Goal: Task Accomplishment & Management: Complete application form

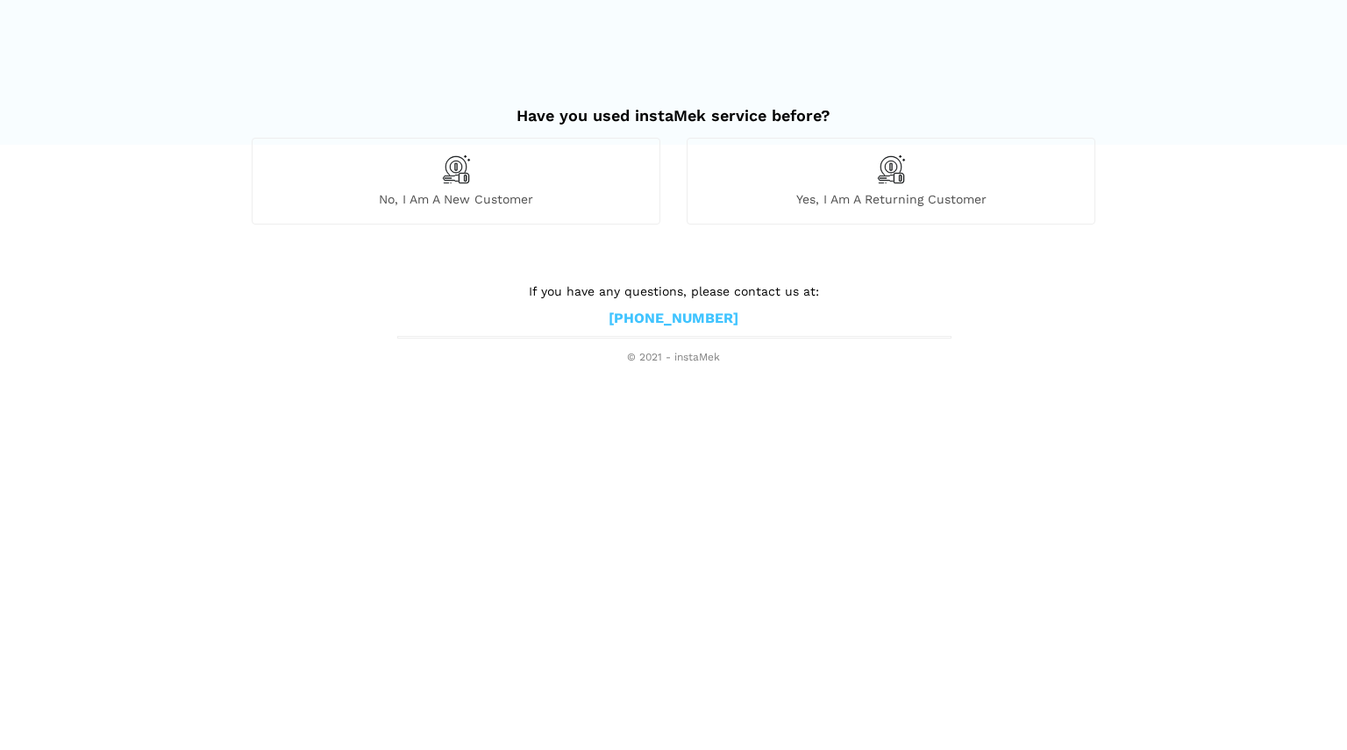
click at [466, 198] on span "No, I am a new customer" at bounding box center [456, 199] width 407 height 16
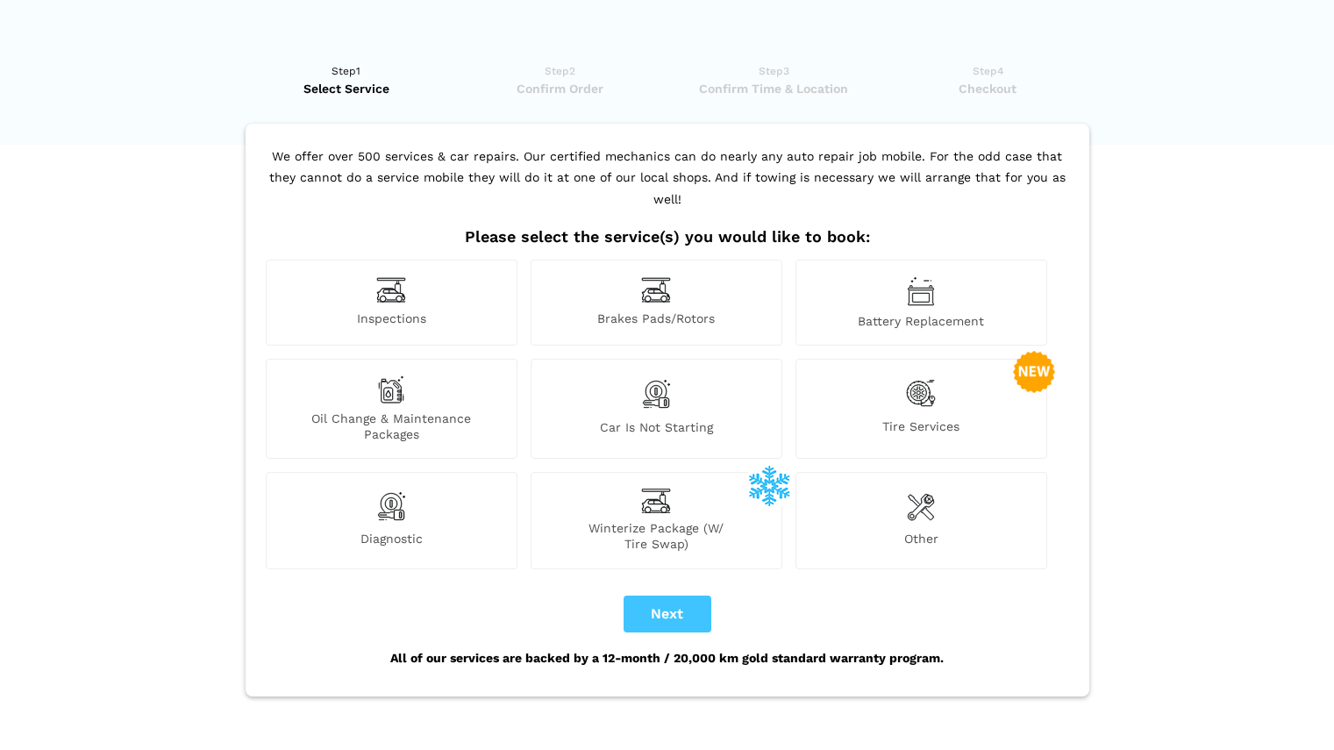
click at [915, 375] on img at bounding box center [921, 393] width 30 height 36
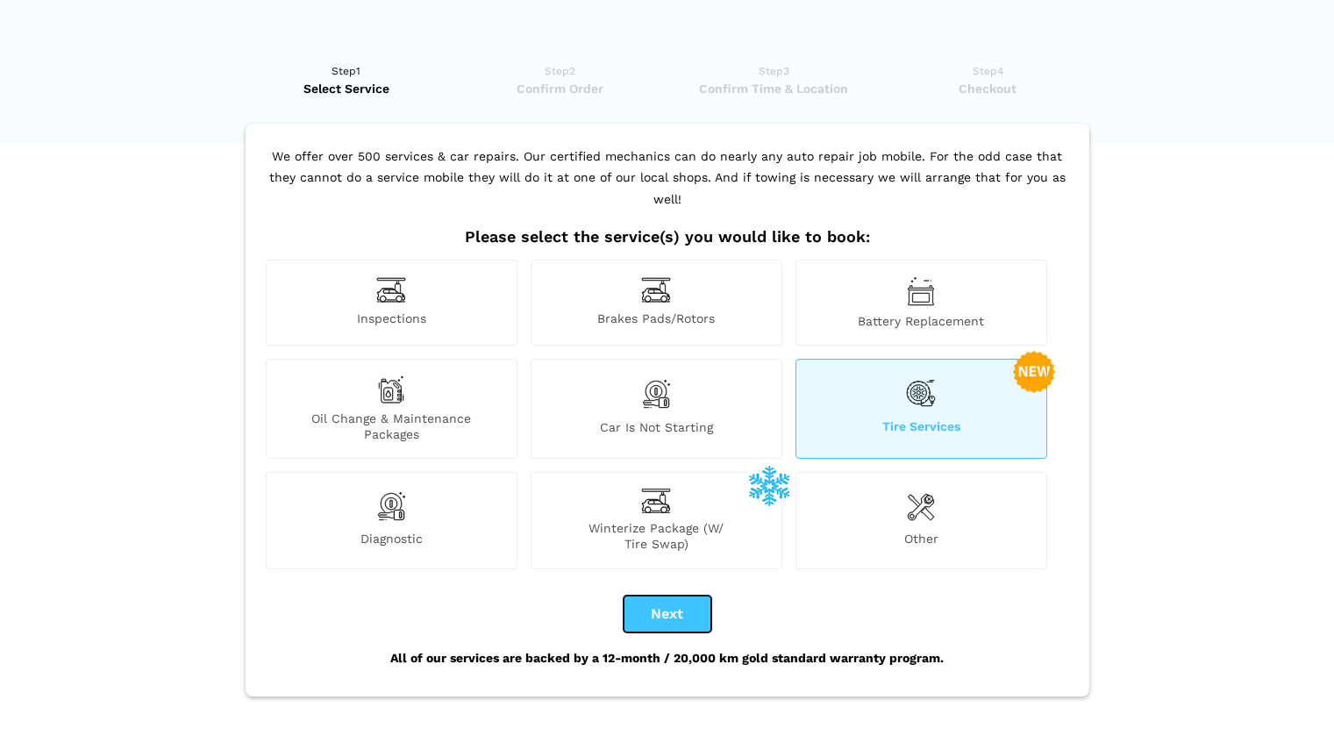
click at [654, 596] on button "Next" at bounding box center [667, 613] width 88 height 37
checkbox input "true"
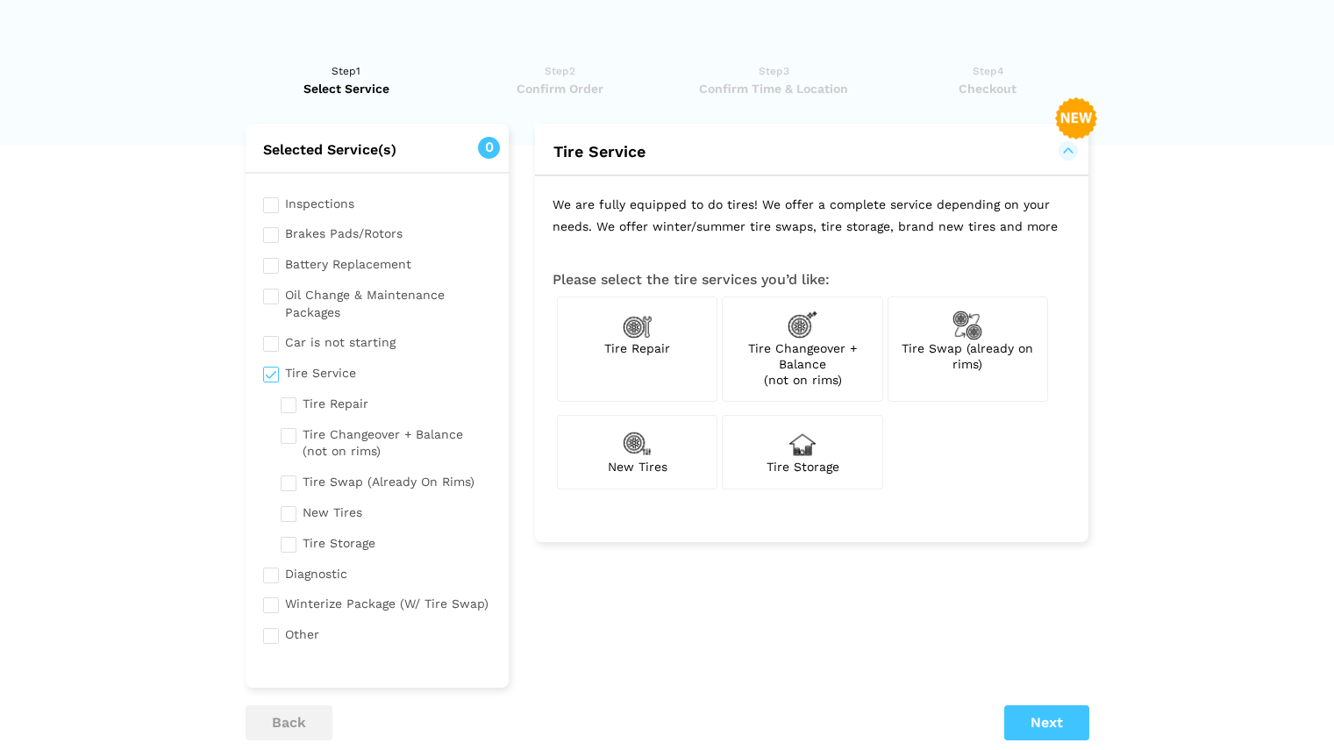
click at [620, 438] on div "New Tires" at bounding box center [637, 452] width 160 height 74
checkbox input "true"
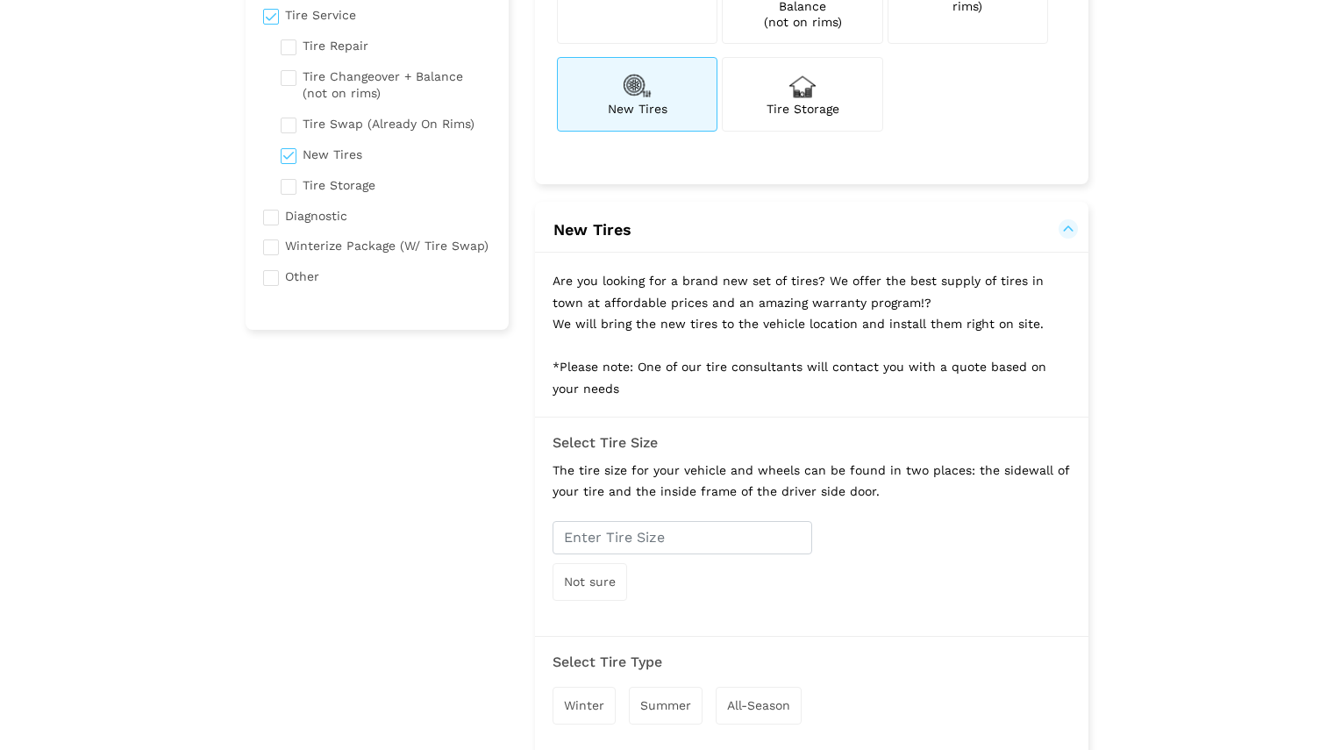
scroll to position [359, 0]
click at [663, 540] on input "text" at bounding box center [682, 536] width 260 height 33
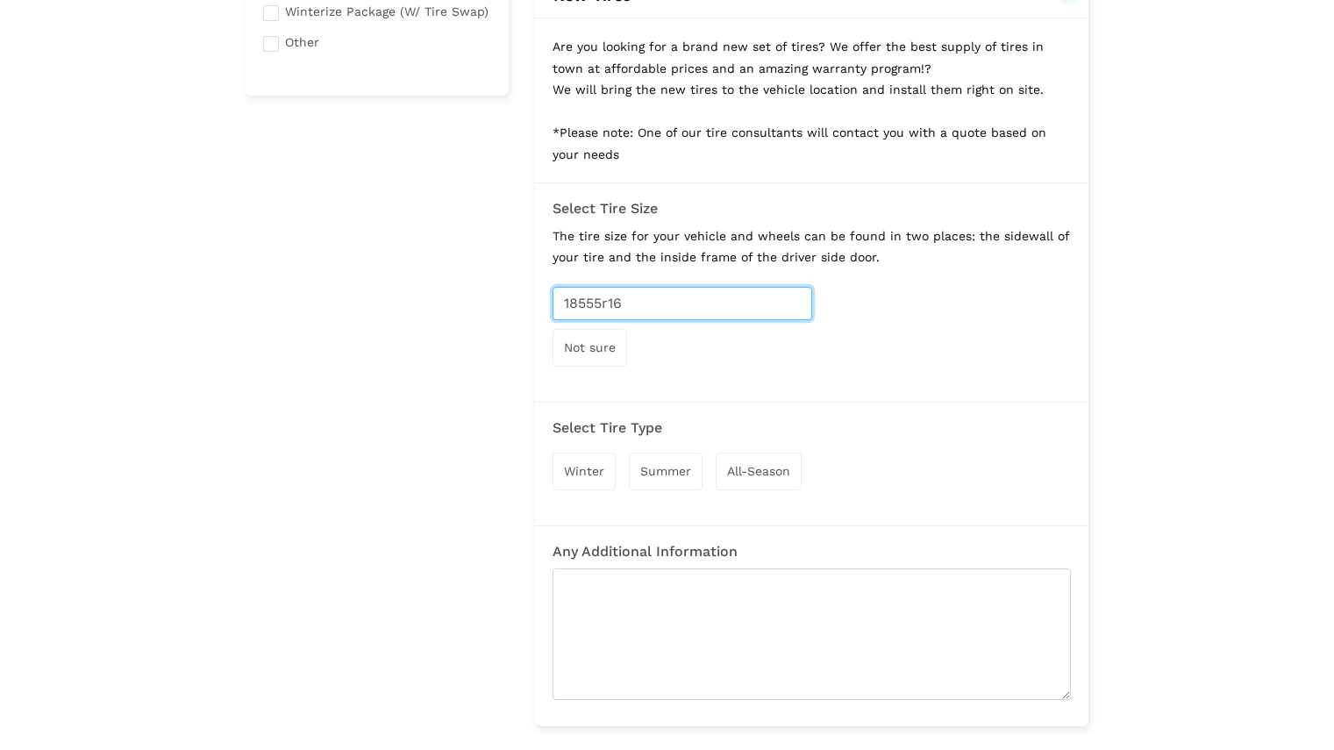
scroll to position [586, 0]
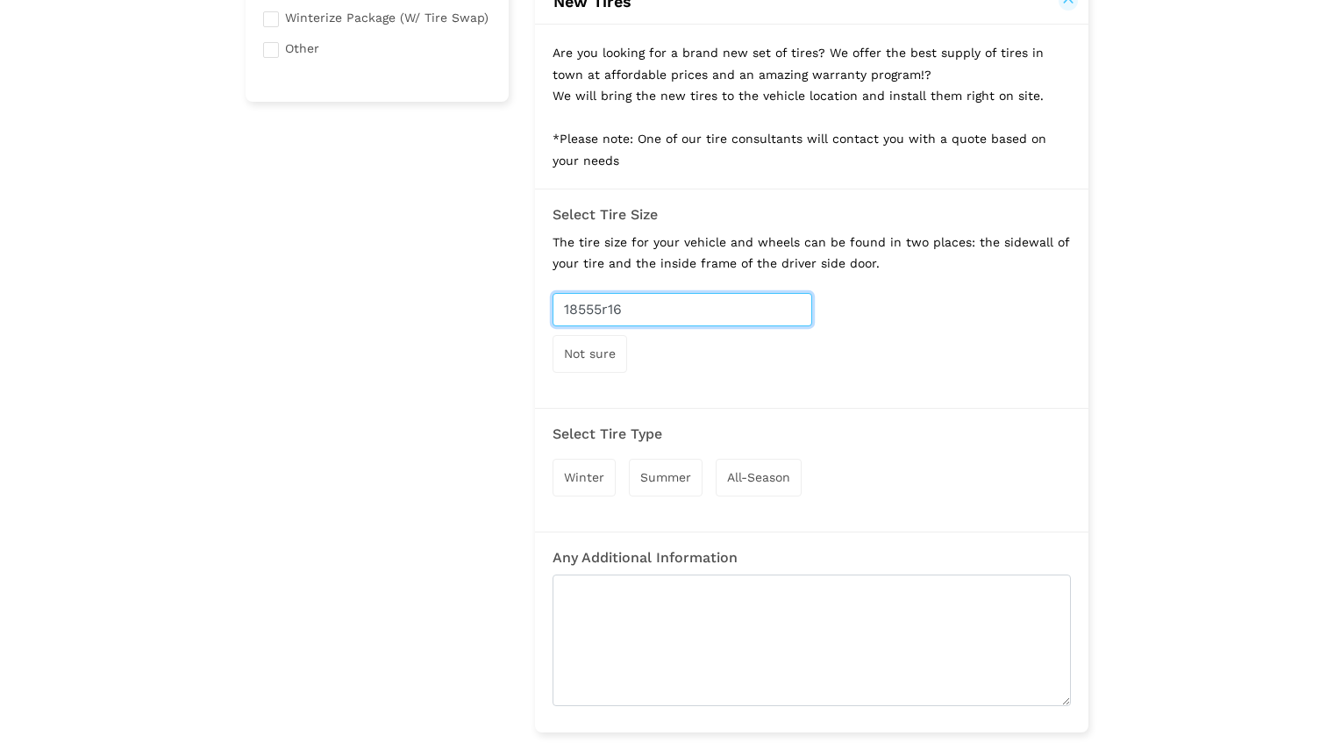
type input "18555r16"
click at [597, 352] on span "Not sure" at bounding box center [590, 353] width 52 height 14
click at [601, 303] on input "text" at bounding box center [682, 309] width 260 height 33
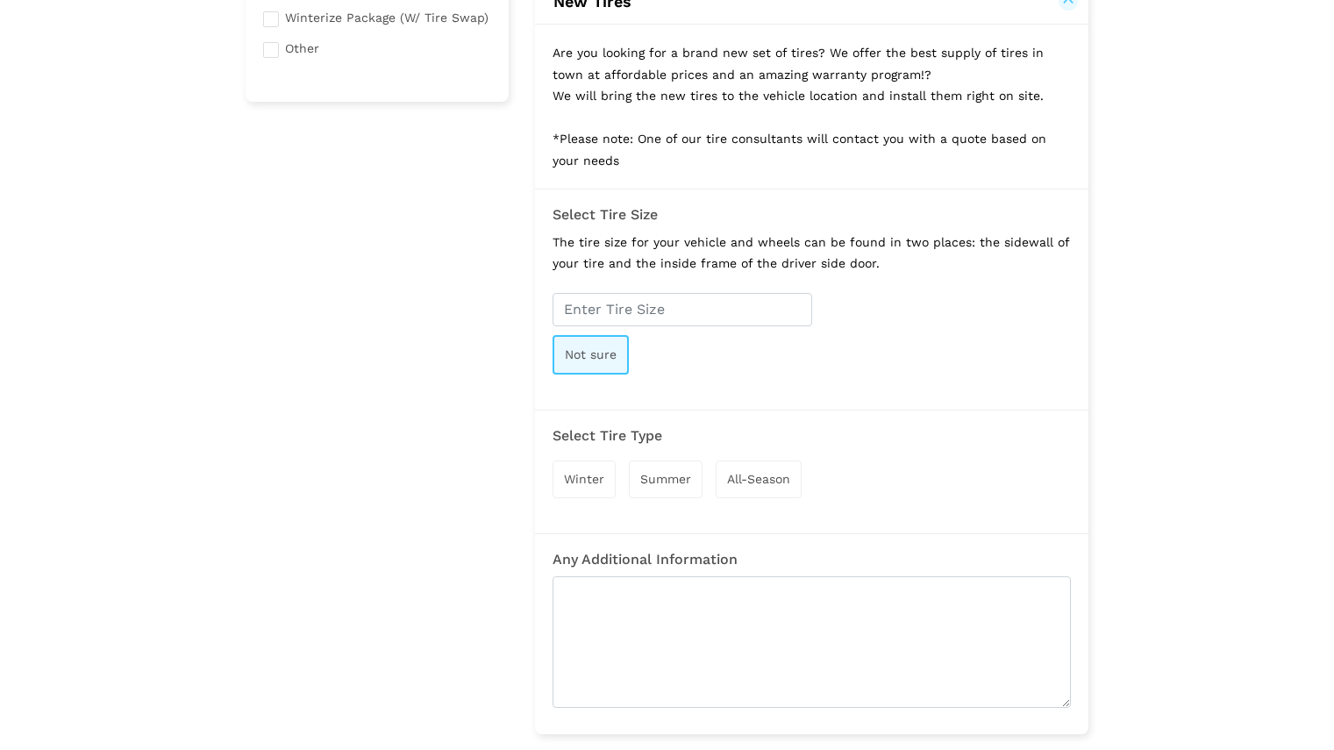
click at [599, 353] on span "Not sure" at bounding box center [591, 354] width 52 height 14
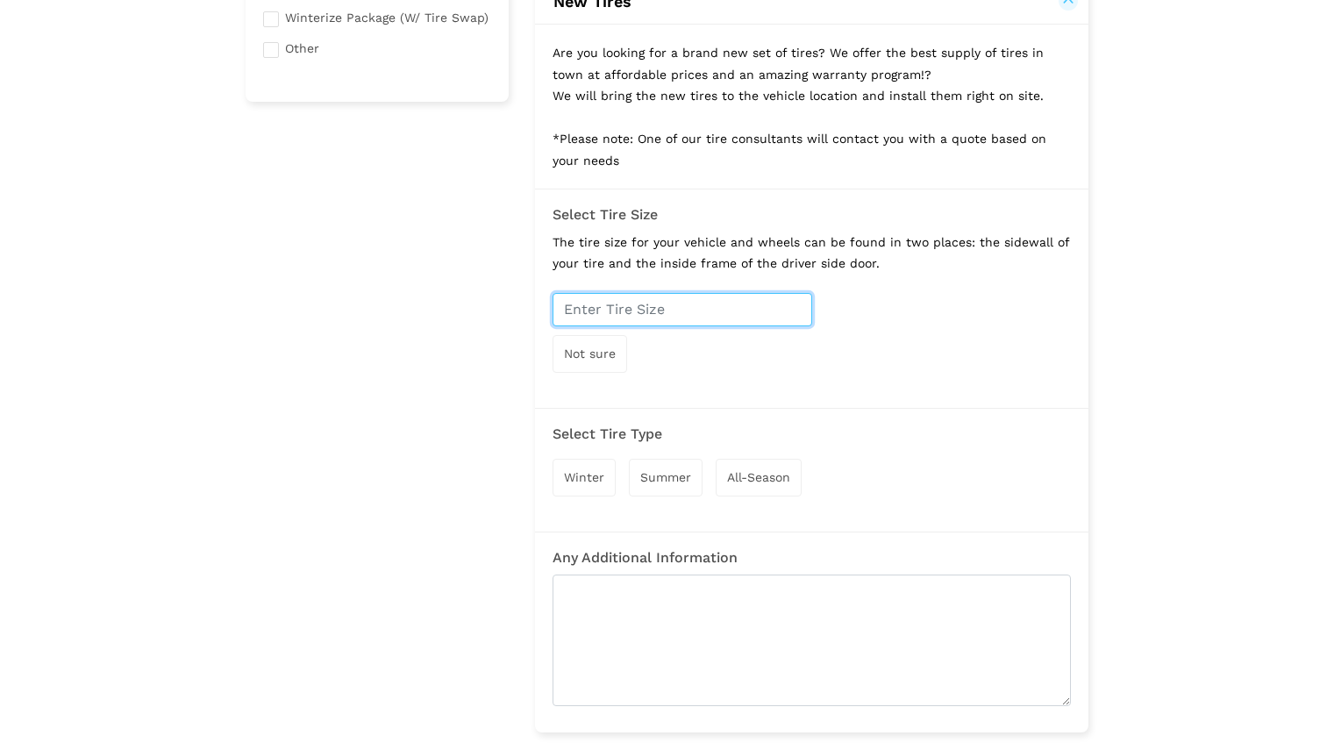
click at [613, 313] on input "text" at bounding box center [682, 309] width 260 height 33
type input "18555r16"
click at [684, 487] on div "Summer" at bounding box center [666, 478] width 74 height 38
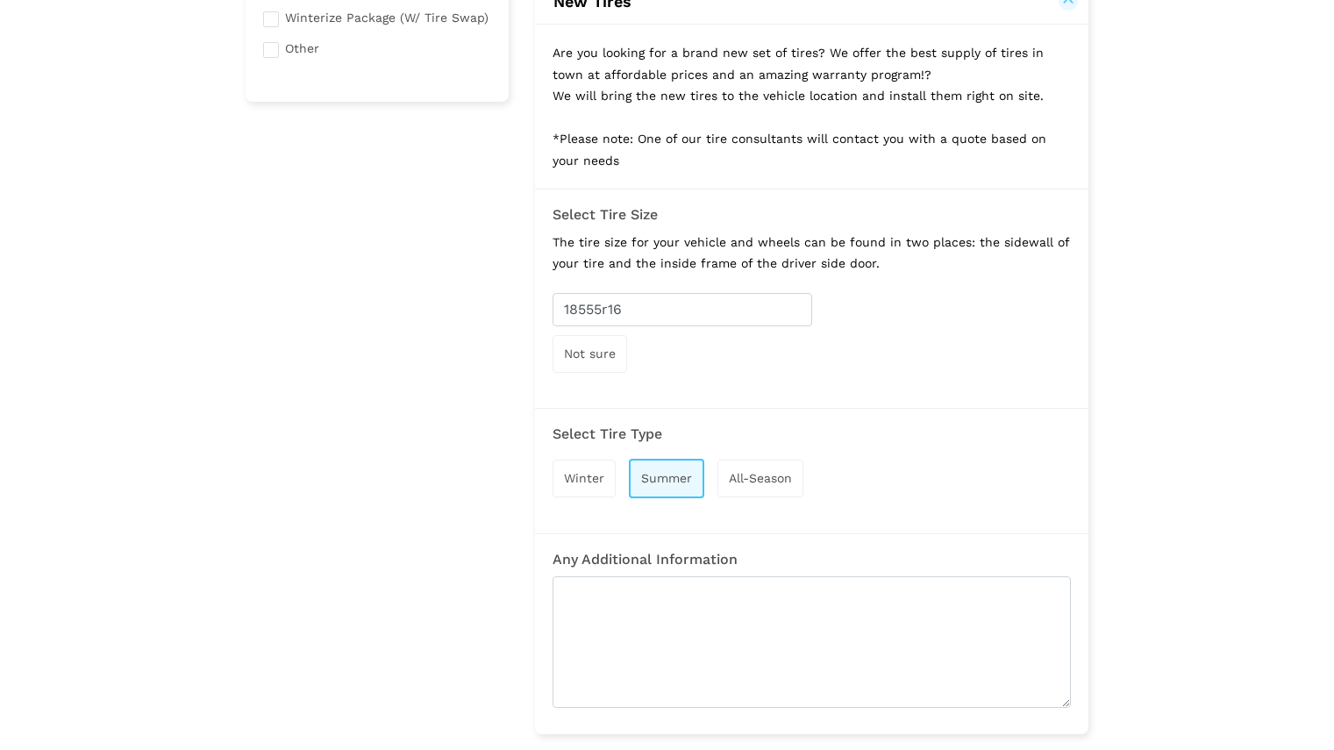
click at [741, 481] on span "All-Season" at bounding box center [760, 478] width 63 height 14
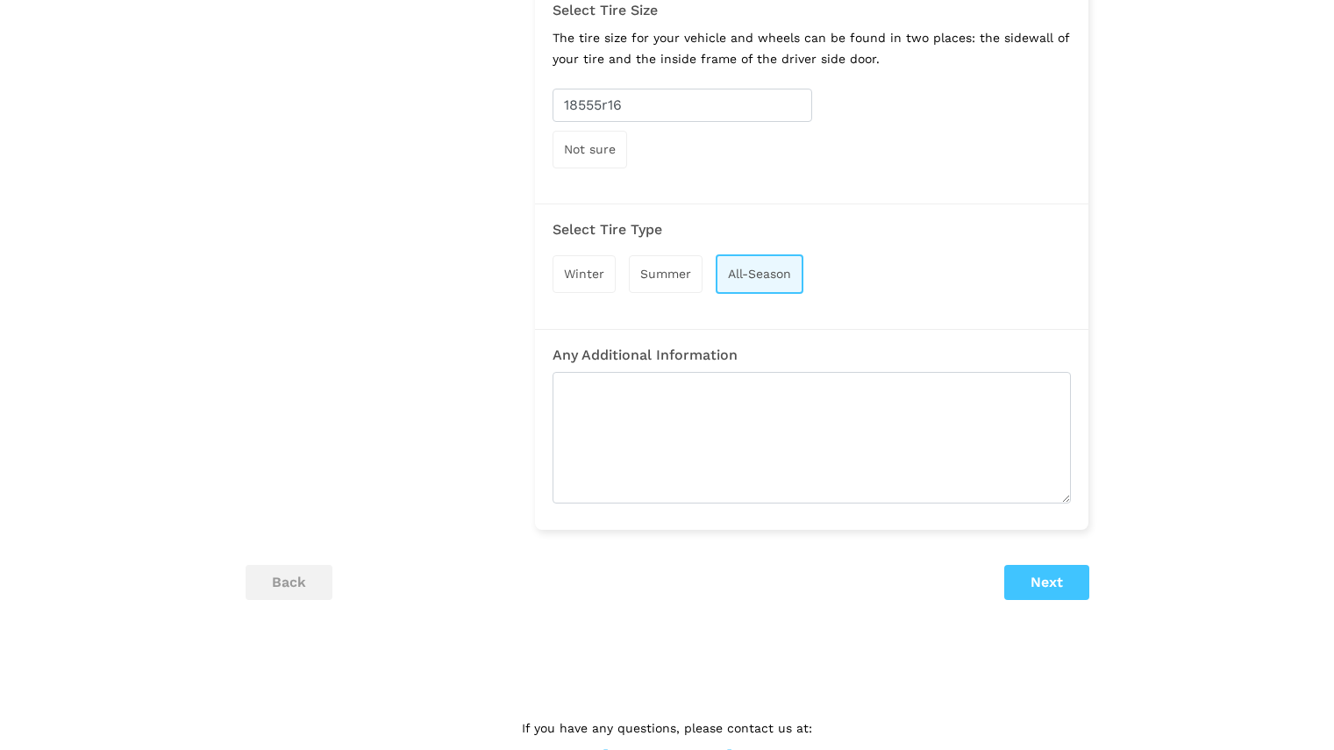
scroll to position [791, 0]
click at [642, 287] on div "Summer" at bounding box center [666, 273] width 74 height 38
click at [1039, 575] on button "Next" at bounding box center [1046, 581] width 85 height 35
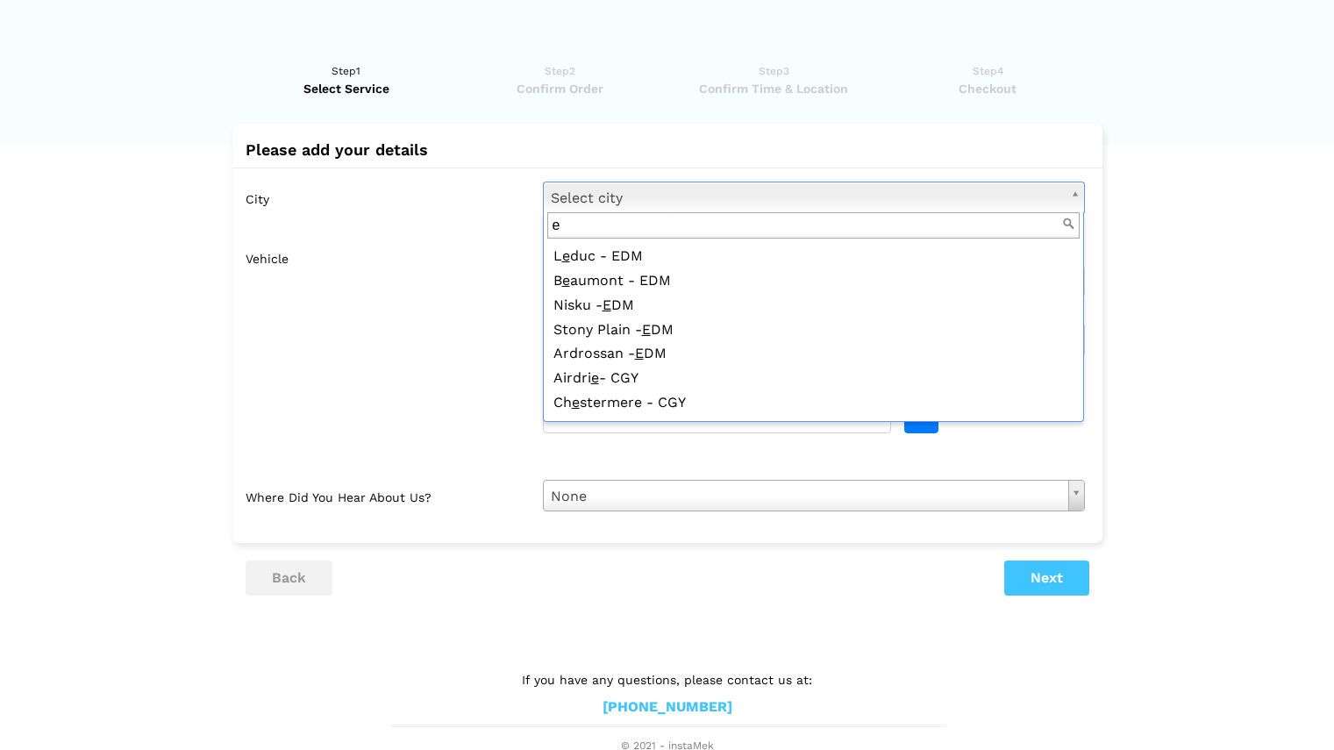
scroll to position [0, 0]
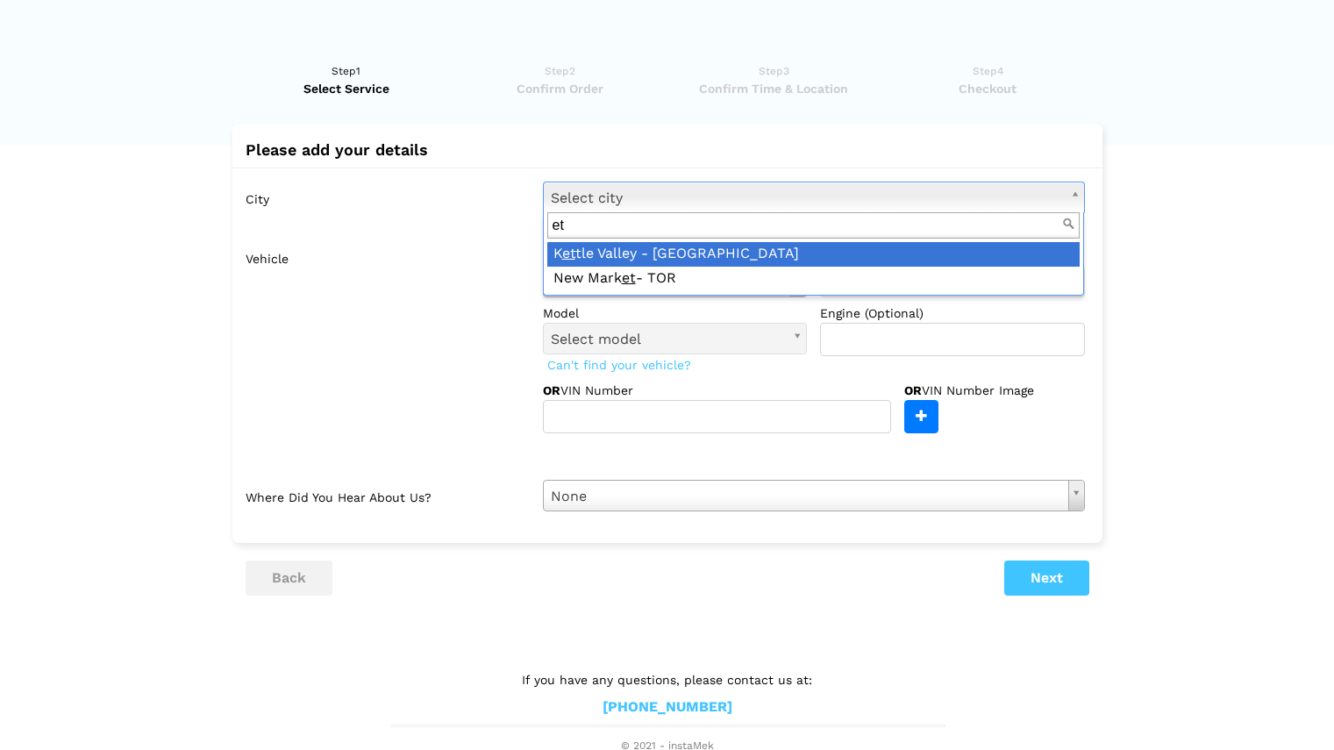
type input "e"
type input "t"
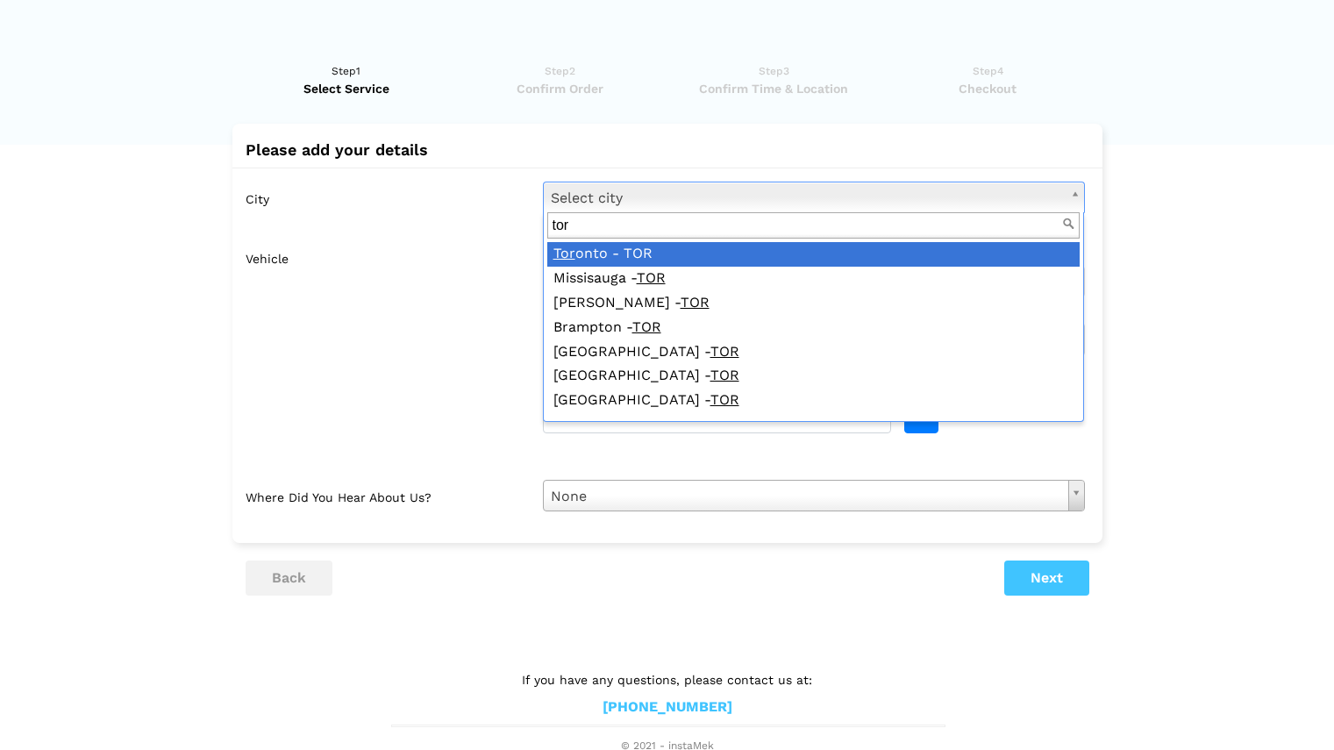
type input "tor"
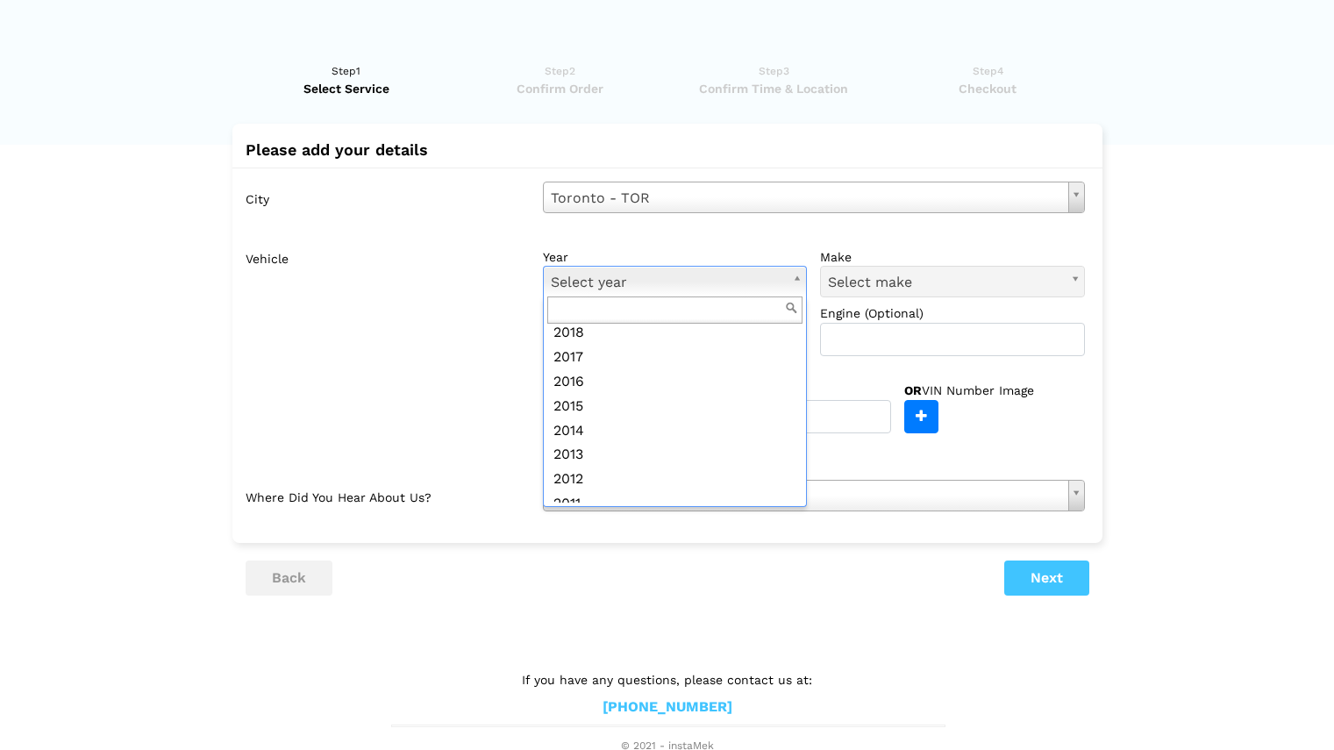
scroll to position [226, 0]
drag, startPoint x: 618, startPoint y: 286, endPoint x: 580, endPoint y: 383, distance: 104.7
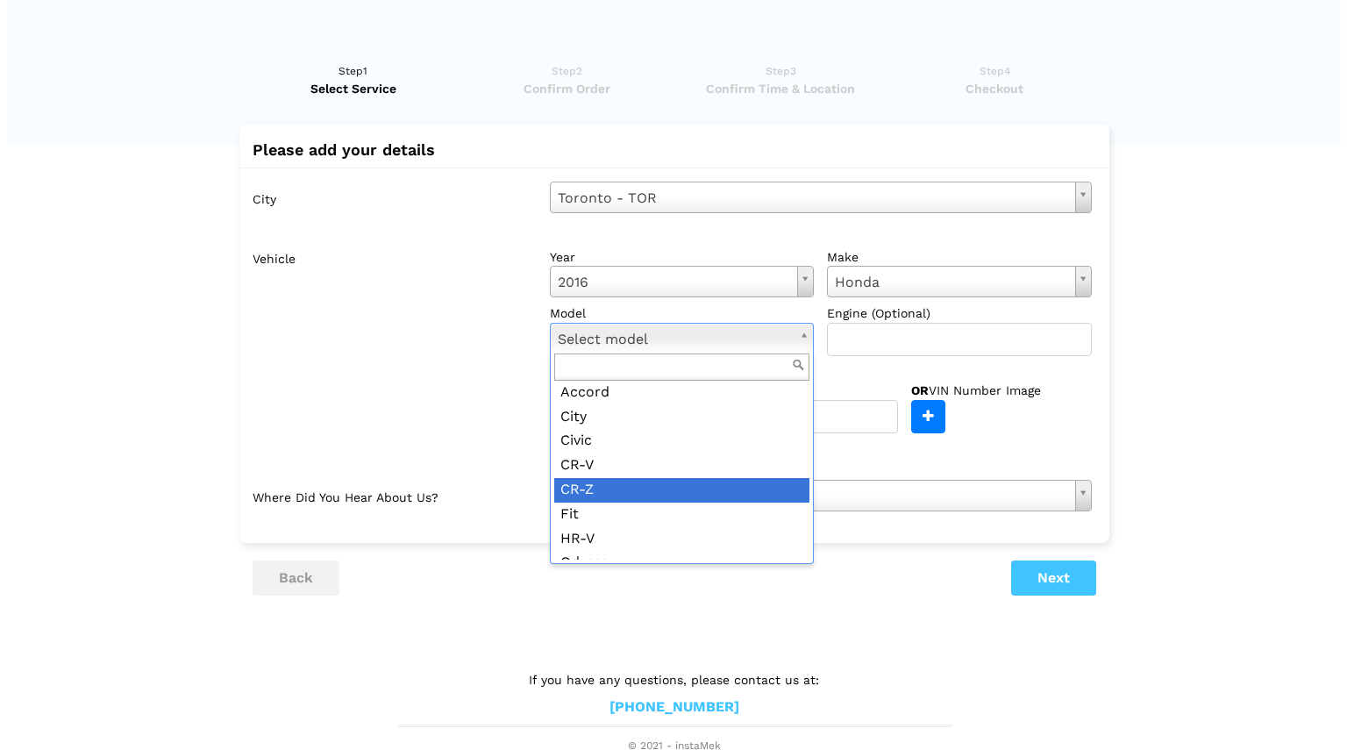
scroll to position [29, 0]
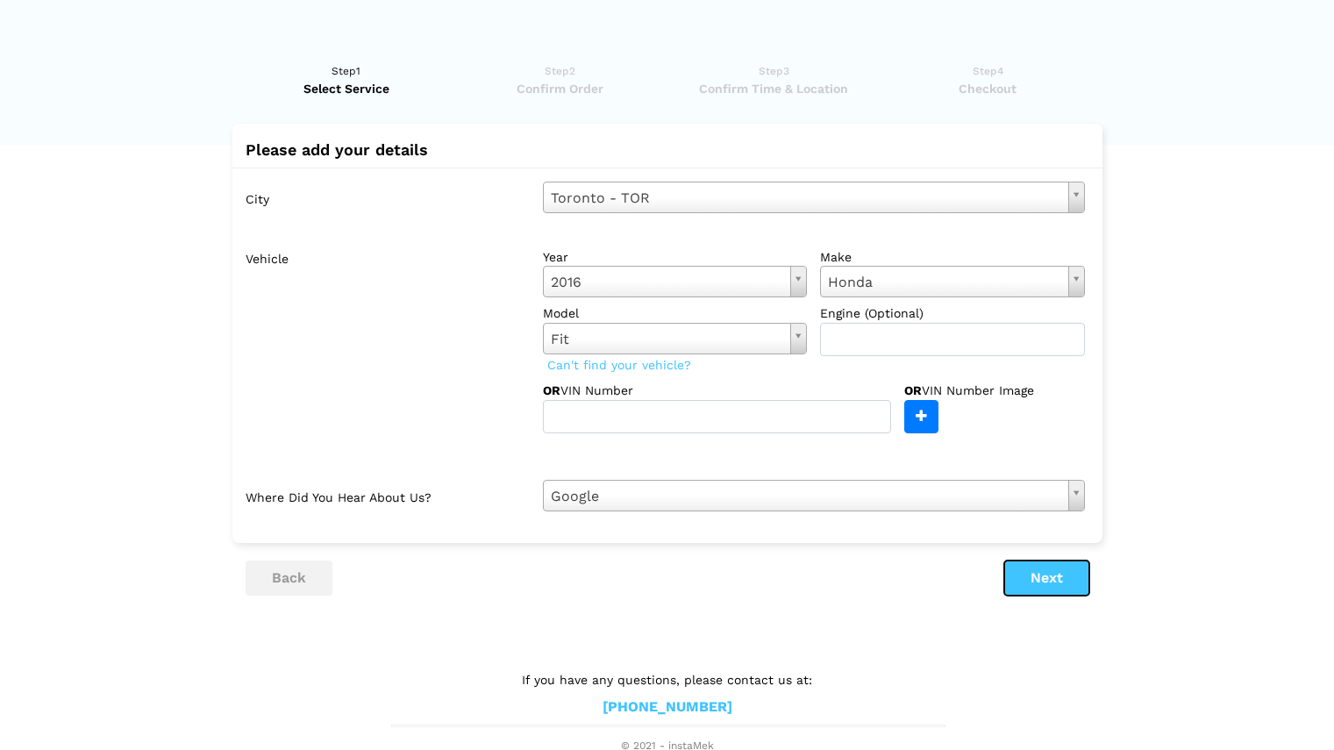
click at [1052, 595] on button "Next" at bounding box center [1046, 577] width 85 height 35
